Goal: Task Accomplishment & Management: Manage account settings

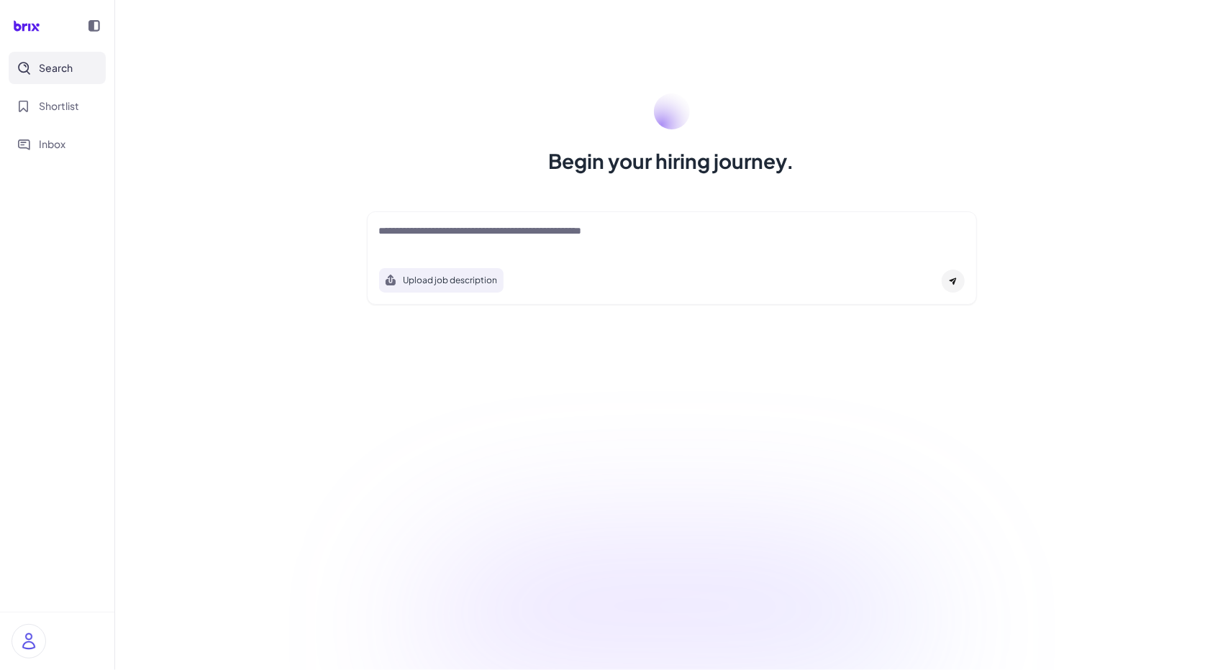
click at [1144, 363] on div "Begin your hiring journey. Upload job description Job Titles Location Years of …" at bounding box center [671, 335] width 1113 height 670
click at [75, 101] on span "Shortlist" at bounding box center [59, 106] width 40 height 15
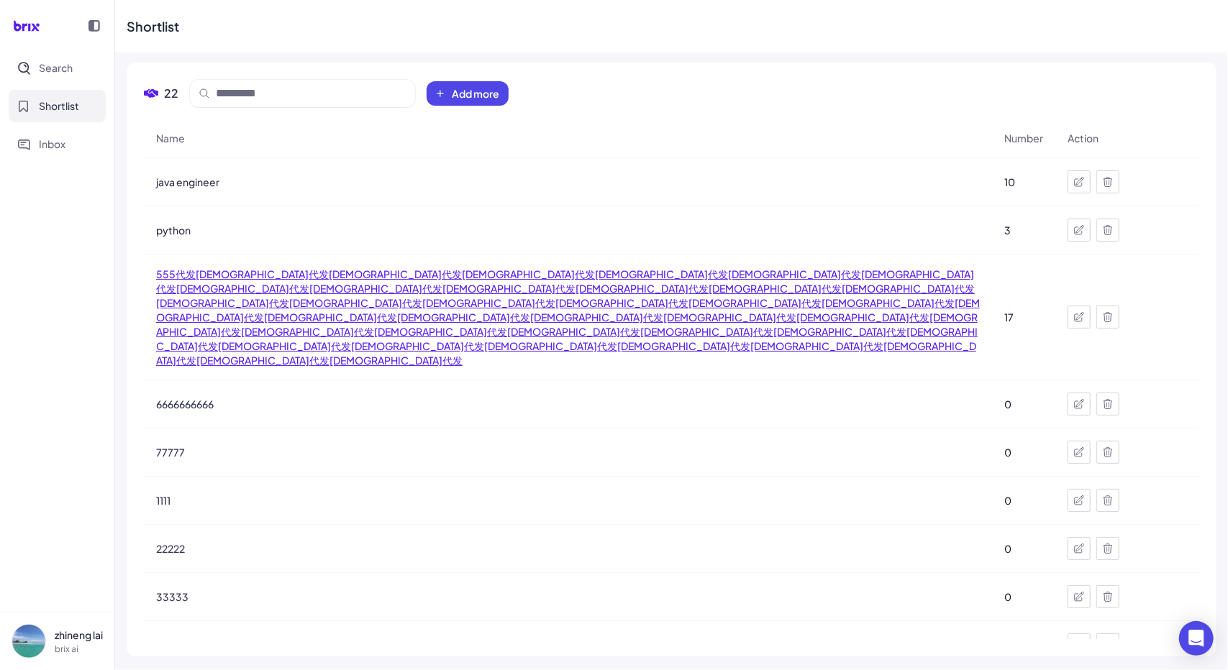
click at [236, 291] on span "555代发福达坊代发福达坊代发福达坊代发福达坊代发福达坊代发福达坊代发福达坊代发福达坊代发福达坊代发福达坊代发福达坊代发福达坊代发福达坊代发福达坊代发福达坊代…" at bounding box center [568, 317] width 824 height 101
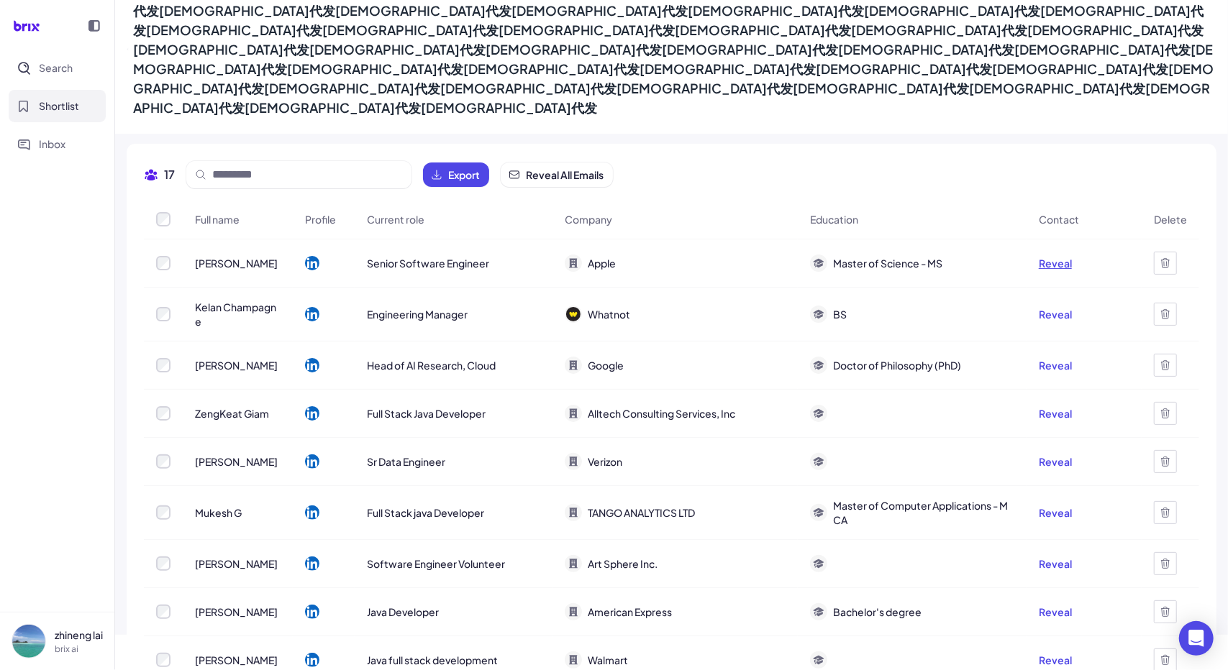
click at [1043, 256] on button "Reveal" at bounding box center [1055, 263] width 33 height 14
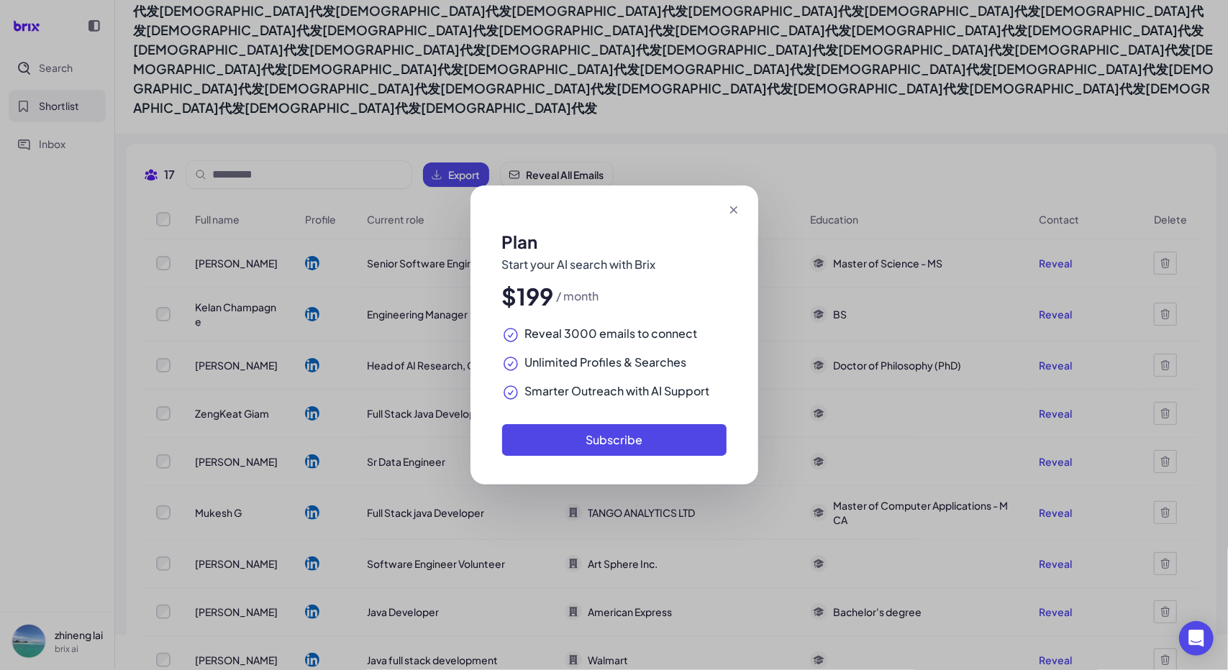
click at [324, 277] on div "Plan Start your AI search with Brix $199 / month Reveal 3000 emails to connect …" at bounding box center [614, 335] width 1228 height 670
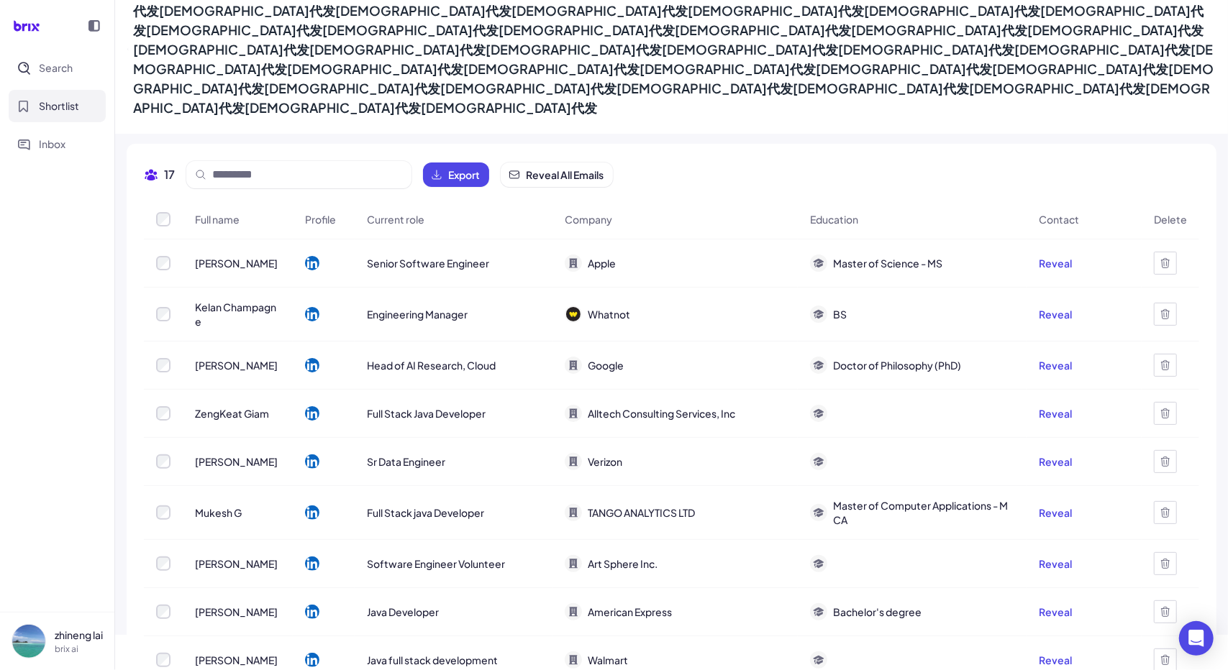
click at [68, 646] on p "brix ai" at bounding box center [79, 649] width 48 height 13
click at [81, 626] on div "Sign Out" at bounding box center [143, 635] width 160 height 32
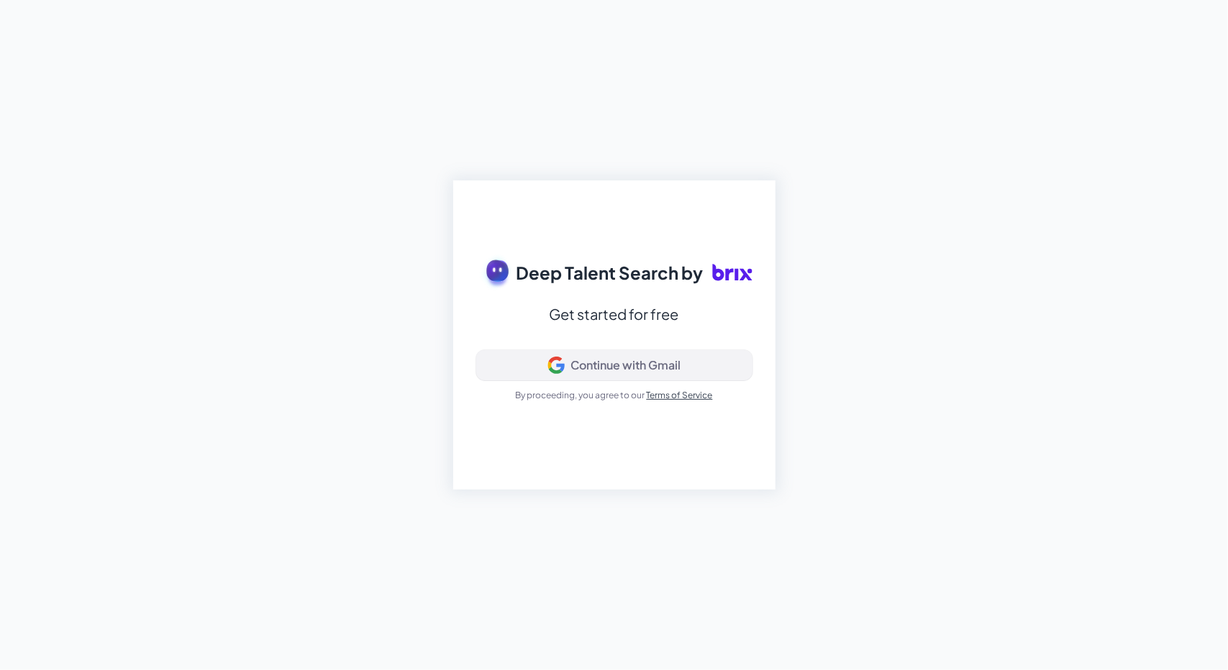
click at [546, 375] on button "Continue with Gmail" at bounding box center [614, 365] width 276 height 30
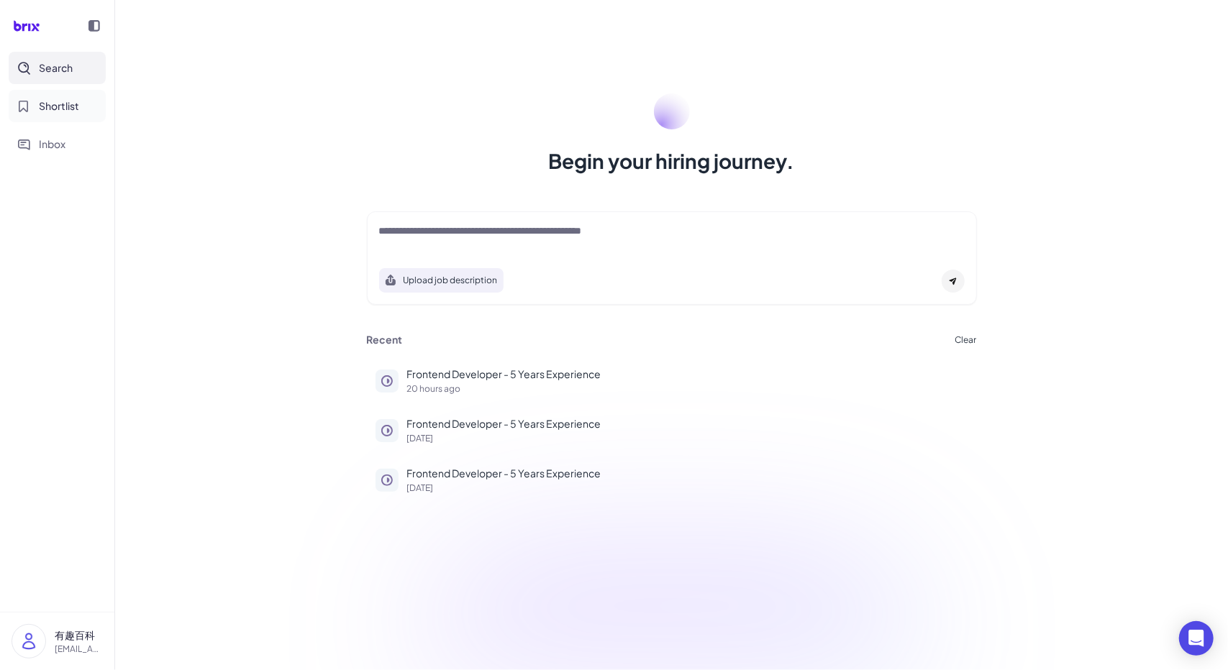
click at [73, 98] on button "Shortlist" at bounding box center [57, 106] width 97 height 32
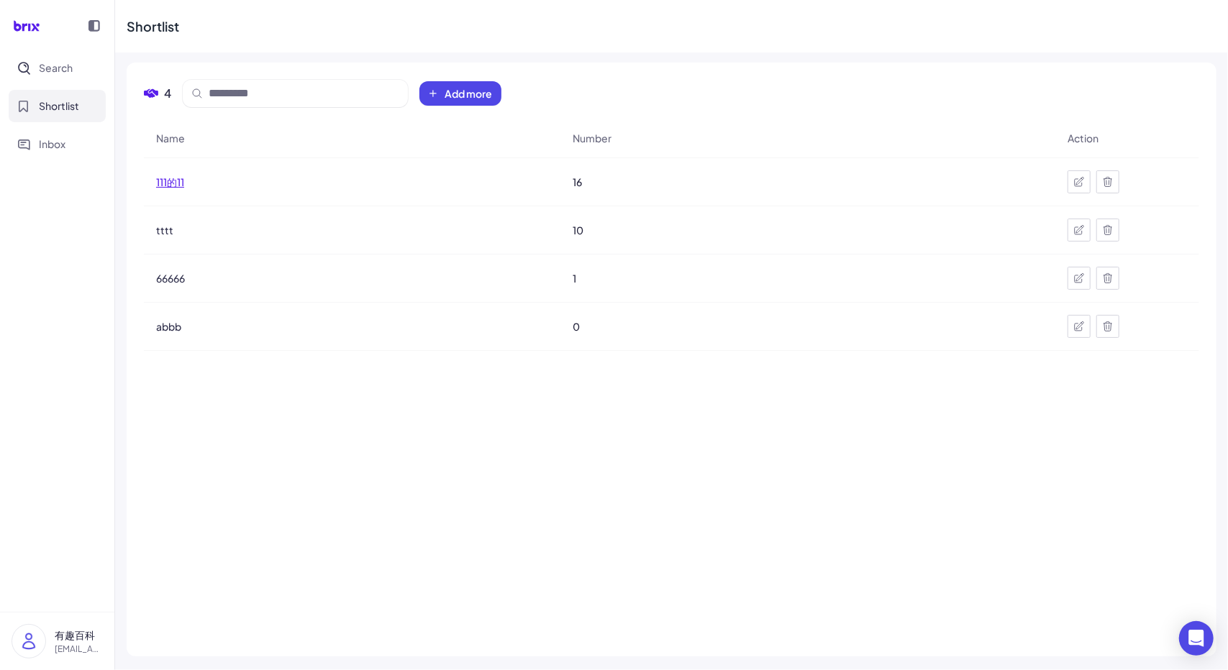
click at [180, 185] on span "111的11" at bounding box center [170, 182] width 28 height 14
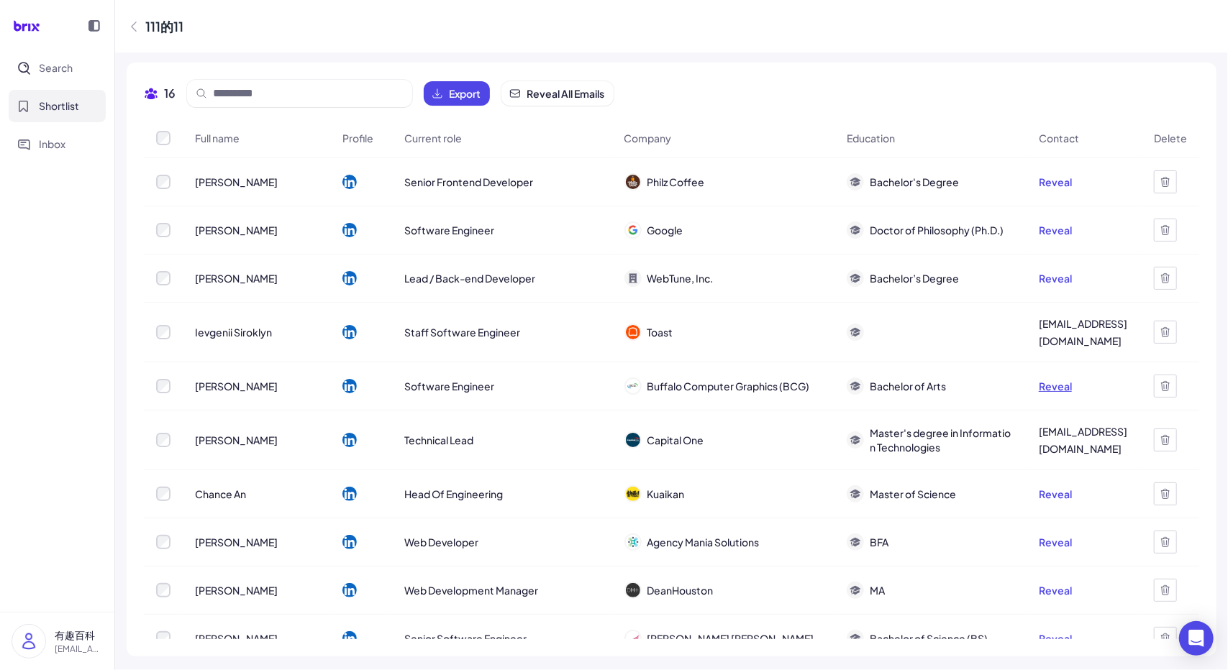
click at [1052, 393] on button "Reveal" at bounding box center [1055, 386] width 33 height 14
click at [1067, 320] on link "[EMAIL_ADDRESS][DOMAIN_NAME]" at bounding box center [1084, 332] width 91 height 35
click at [1064, 338] on link "[EMAIL_ADDRESS][DOMAIN_NAME]" at bounding box center [1084, 332] width 91 height 35
click at [37, 365] on nav "Search Shortlist Inbox" at bounding box center [57, 332] width 114 height 560
click at [1066, 326] on div "eug.siroklin@gmail.com" at bounding box center [1084, 332] width 91 height 35
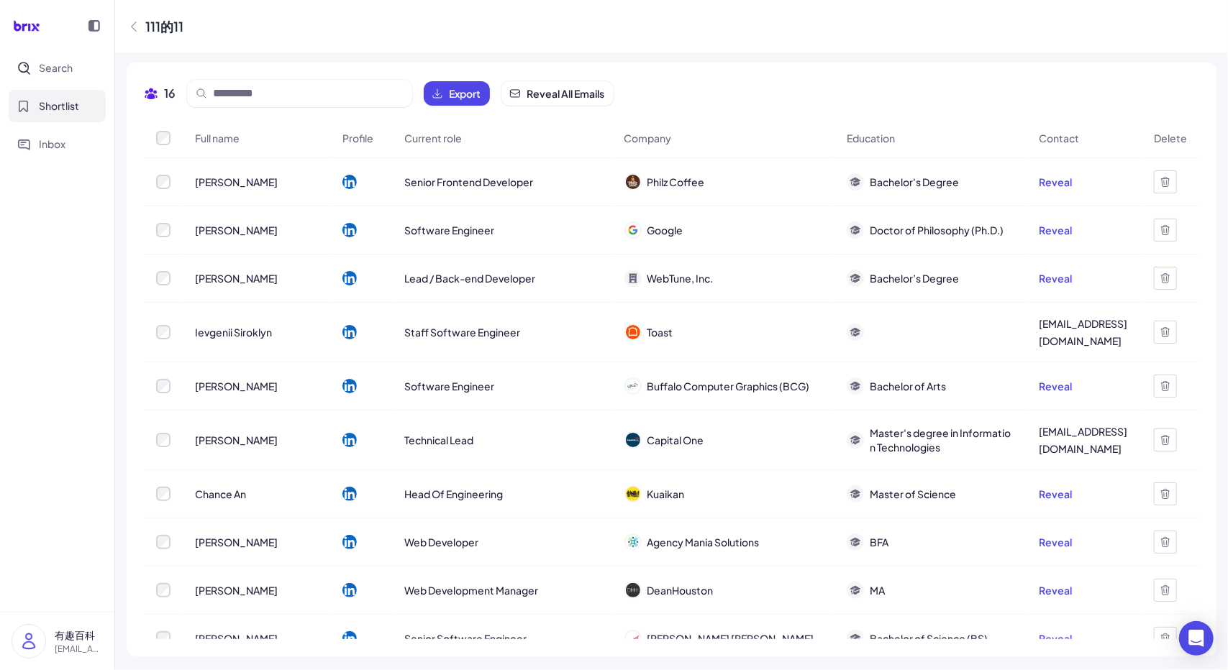
click at [0, 326] on nav "Search Shortlist Inbox" at bounding box center [57, 332] width 114 height 560
click at [67, 65] on span "Search" at bounding box center [56, 67] width 34 height 15
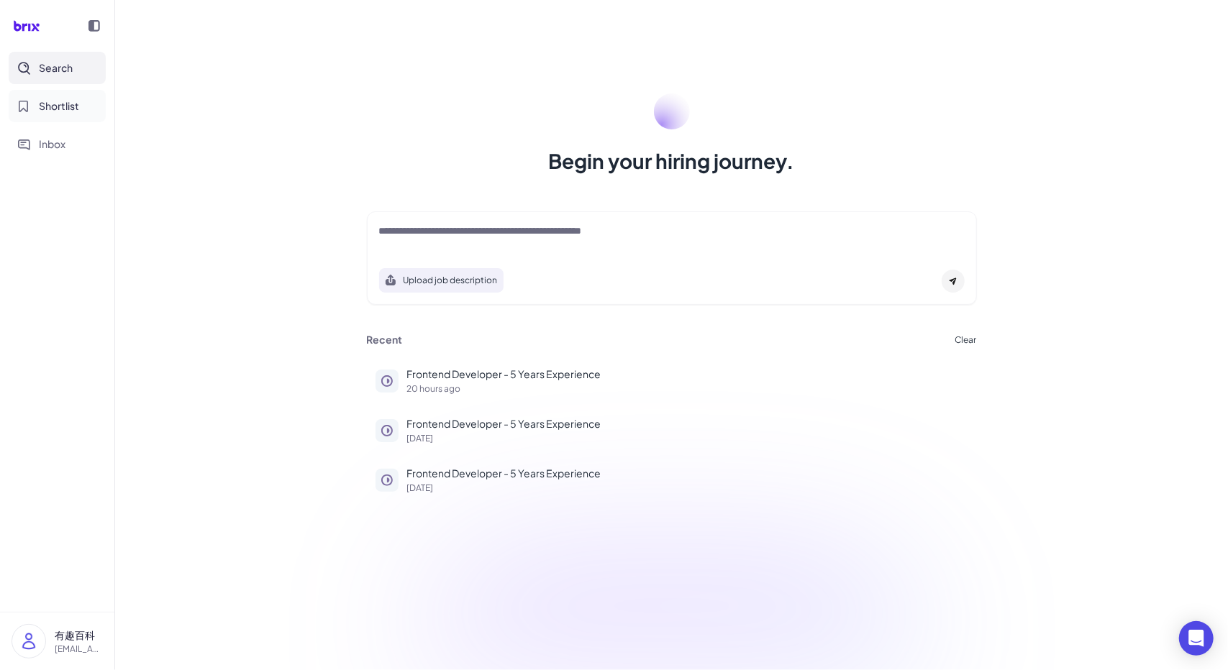
click at [66, 106] on span "Shortlist" at bounding box center [59, 106] width 40 height 15
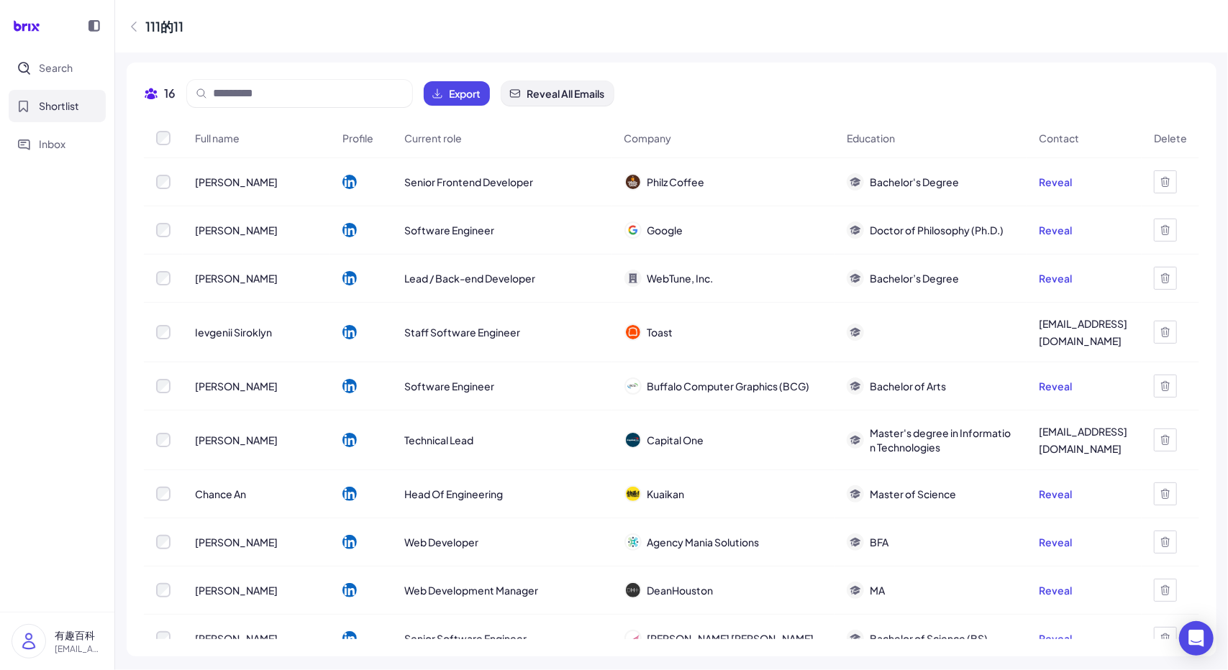
click at [537, 95] on span "Reveal All Emails" at bounding box center [565, 93] width 78 height 14
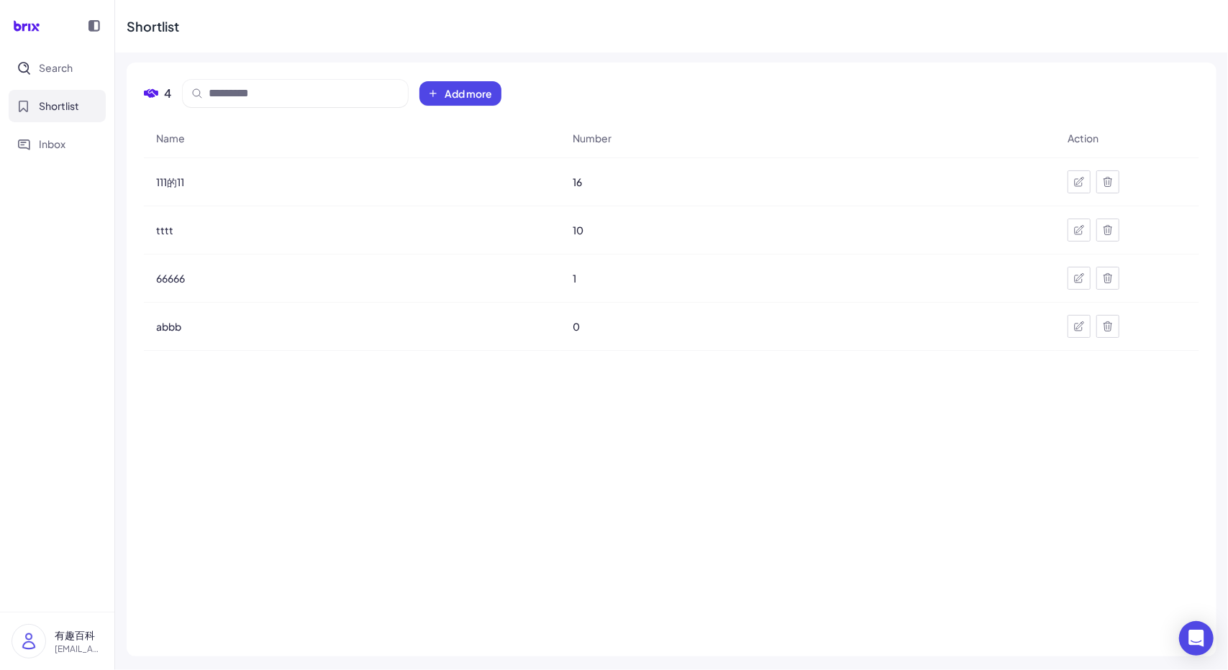
click at [12, 283] on nav "Search Shortlist Inbox" at bounding box center [57, 332] width 114 height 560
click at [72, 630] on p "有趣百科" at bounding box center [79, 635] width 48 height 15
click at [80, 609] on div "My Account" at bounding box center [143, 597] width 160 height 32
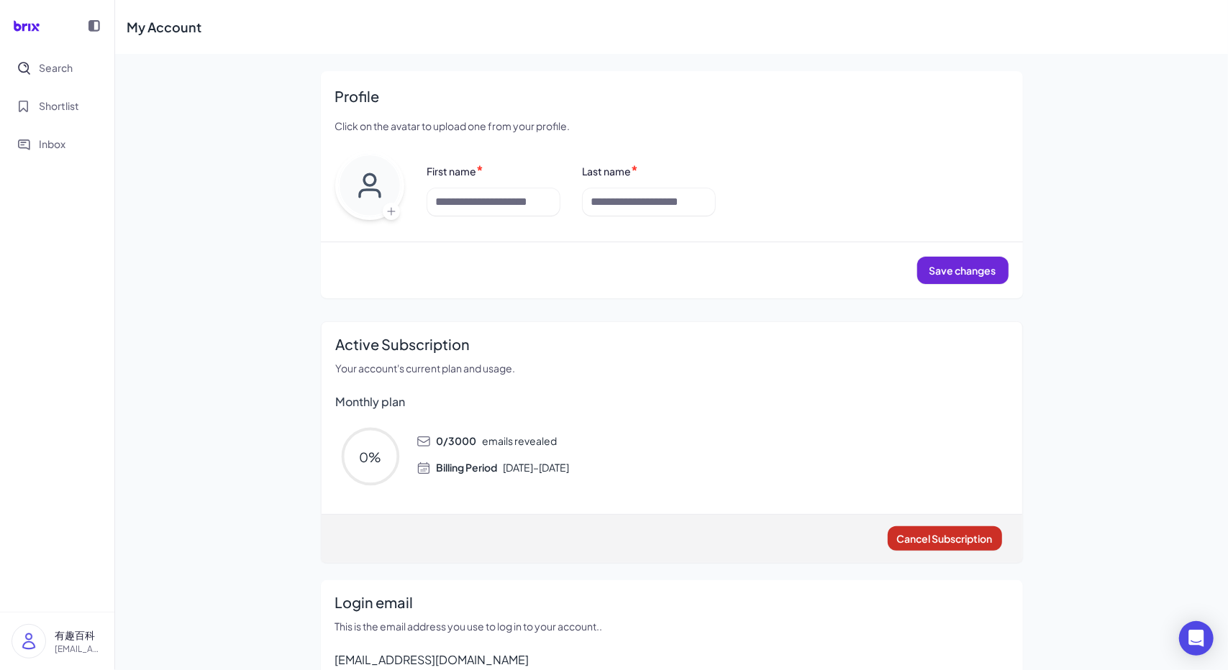
click at [918, 530] on button "Cancel Subscription" at bounding box center [945, 538] width 114 height 24
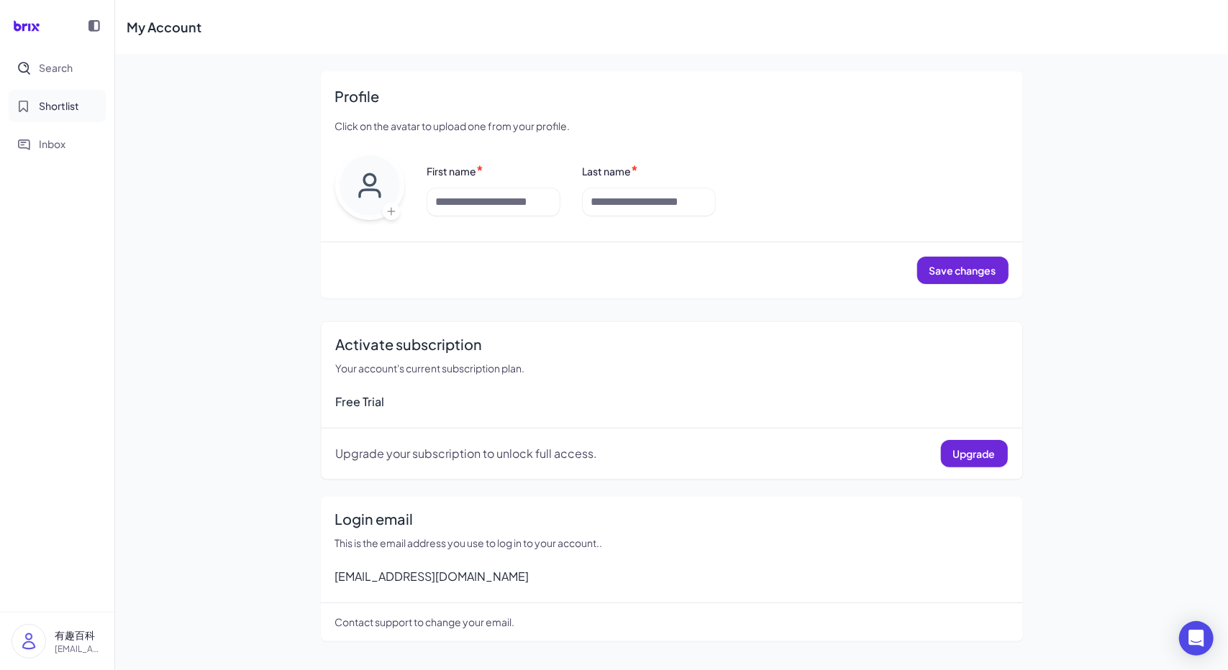
click at [53, 110] on span "Shortlist" at bounding box center [59, 106] width 40 height 15
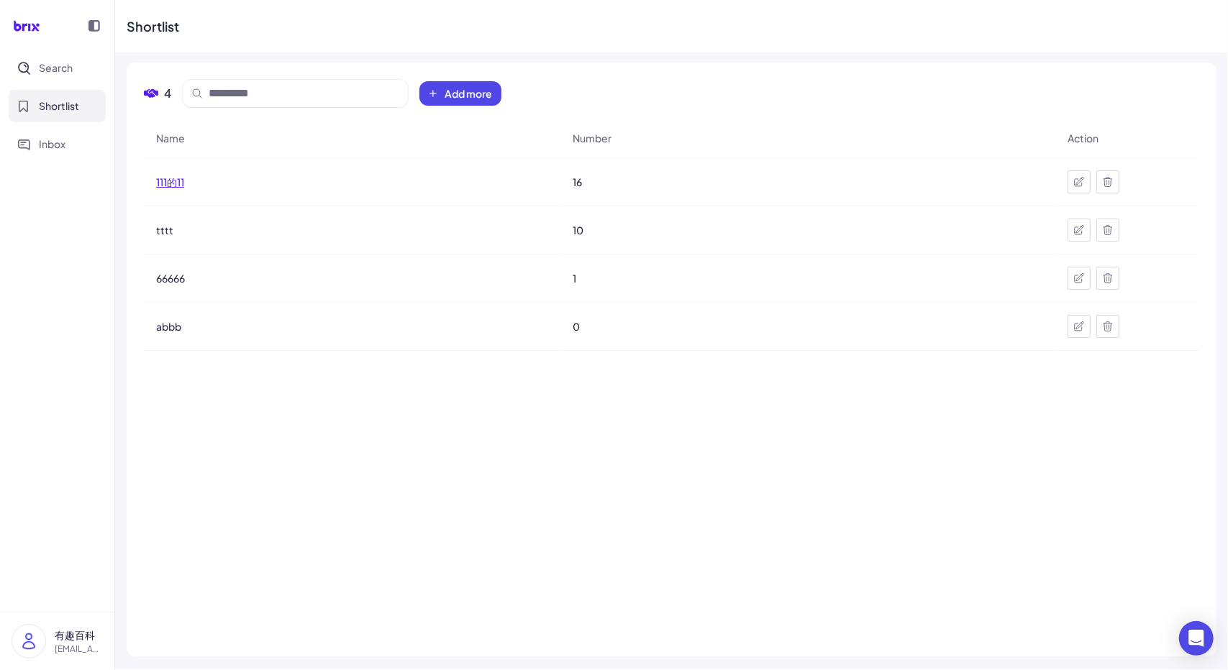
click at [165, 181] on span "111的11" at bounding box center [170, 182] width 28 height 14
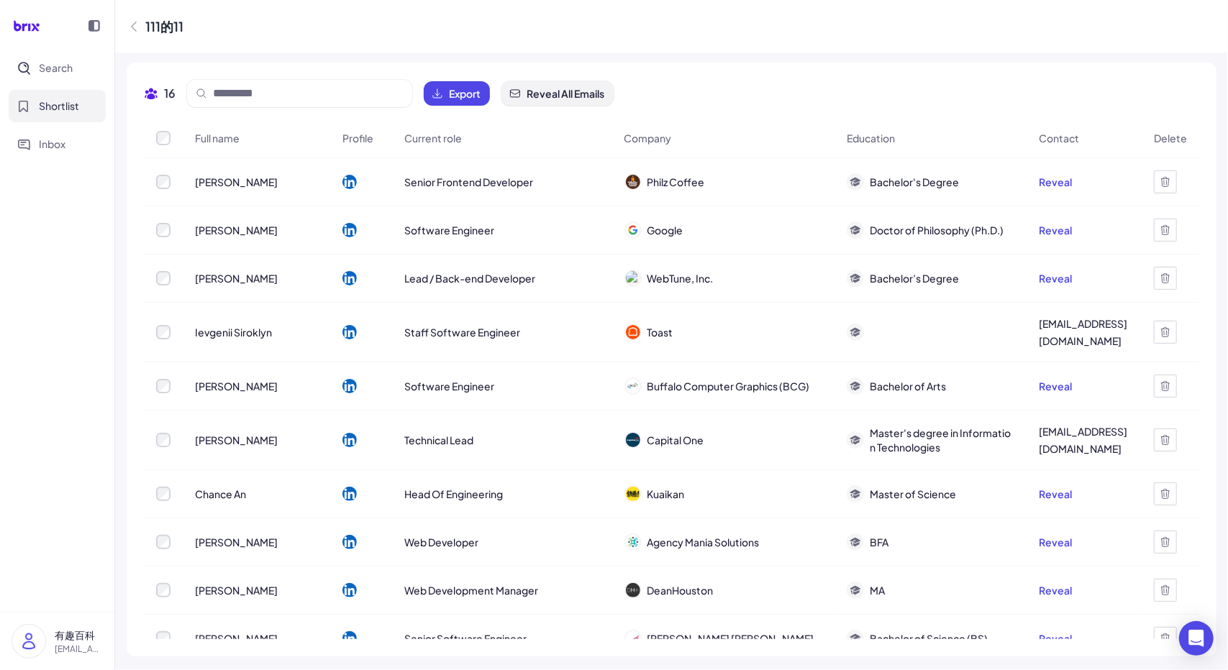
click at [555, 96] on span "Reveal All Emails" at bounding box center [565, 93] width 78 height 14
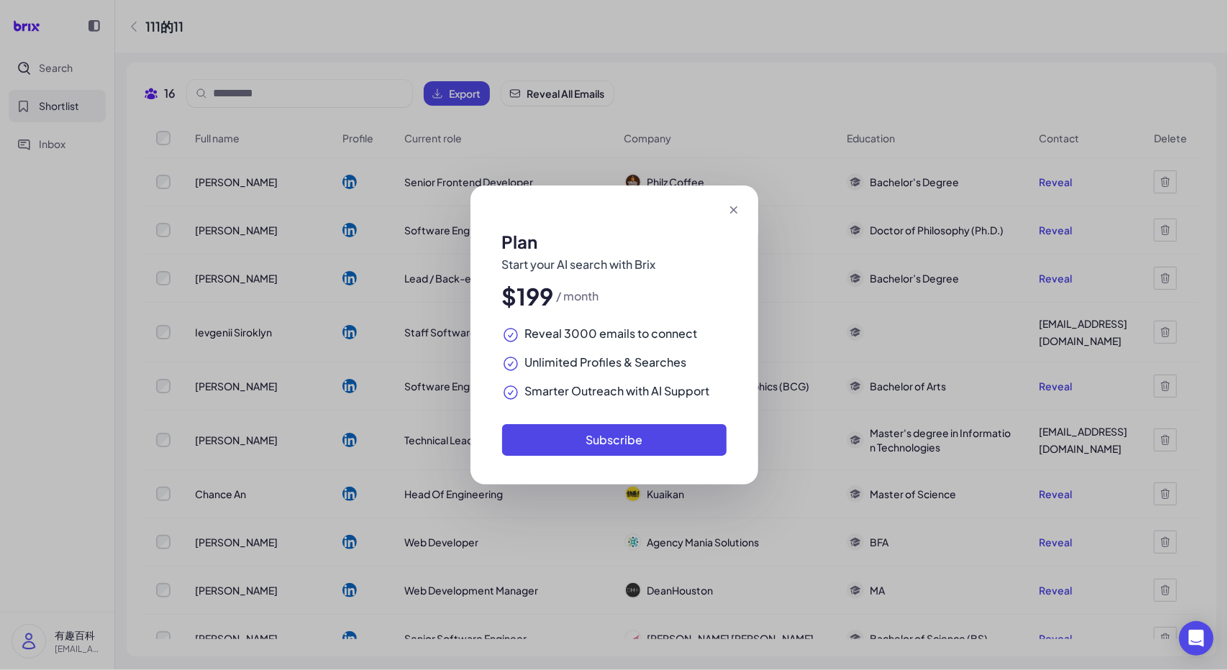
click at [732, 209] on icon at bounding box center [732, 209] width 7 height 7
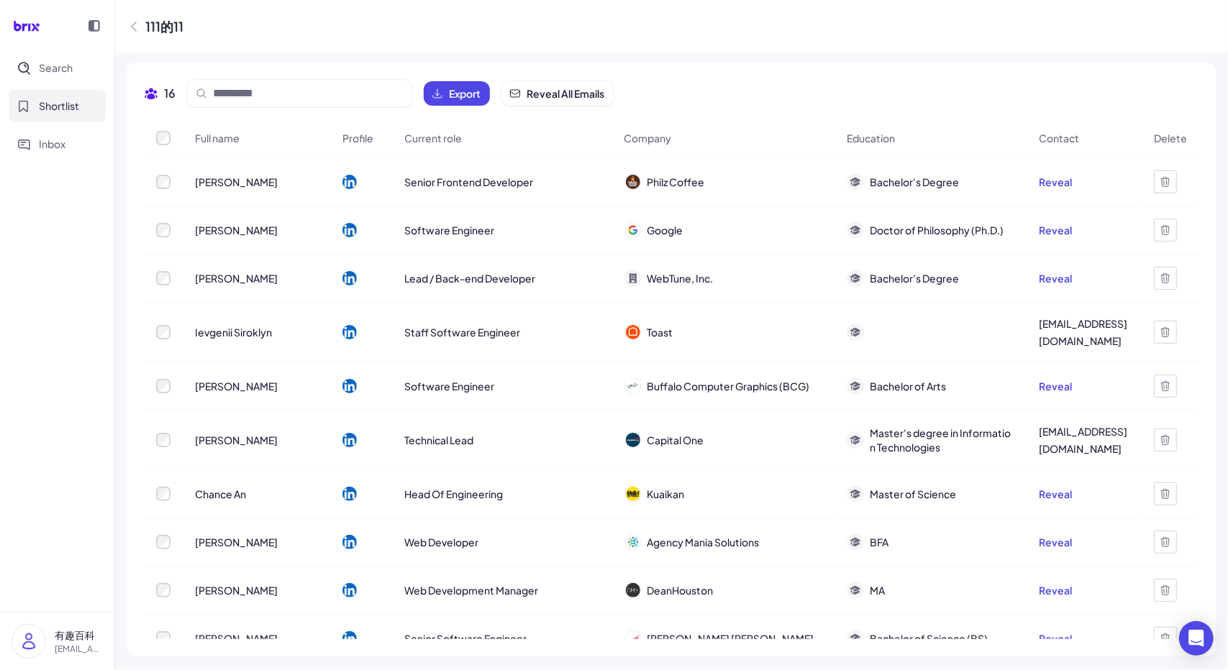
click at [505, 23] on div "111的11" at bounding box center [671, 26] width 1113 height 53
click at [64, 68] on span "Search" at bounding box center [56, 67] width 34 height 15
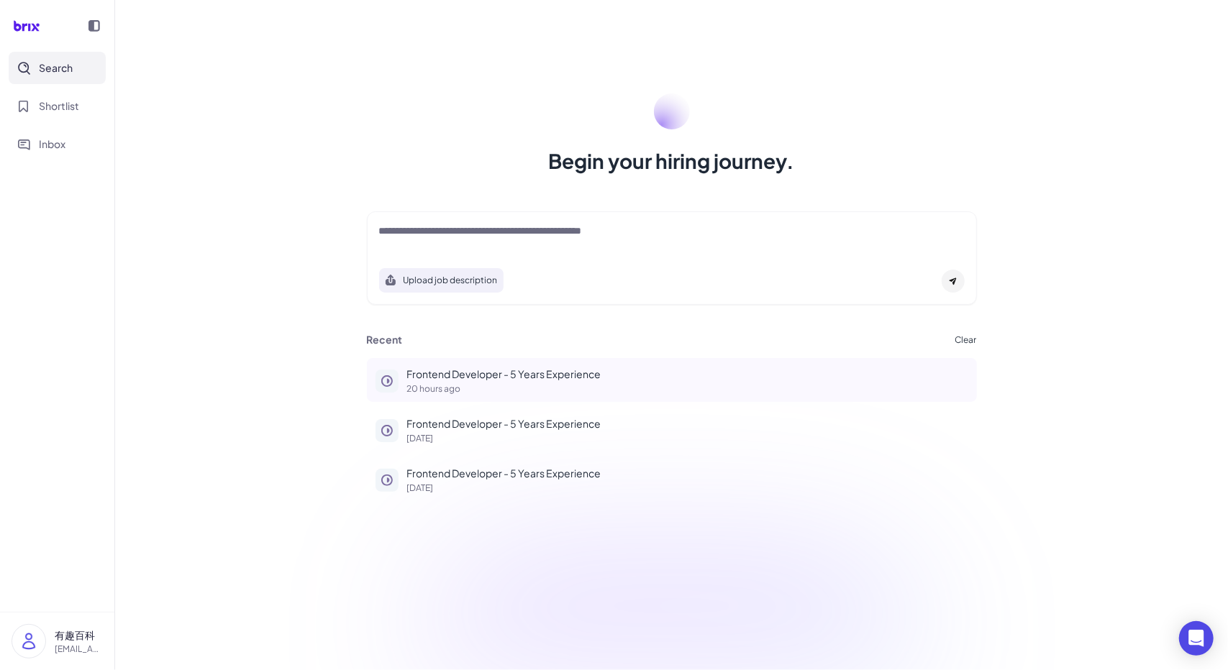
click at [475, 386] on p "20 hours ago" at bounding box center [687, 389] width 561 height 9
